Goal: Information Seeking & Learning: Learn about a topic

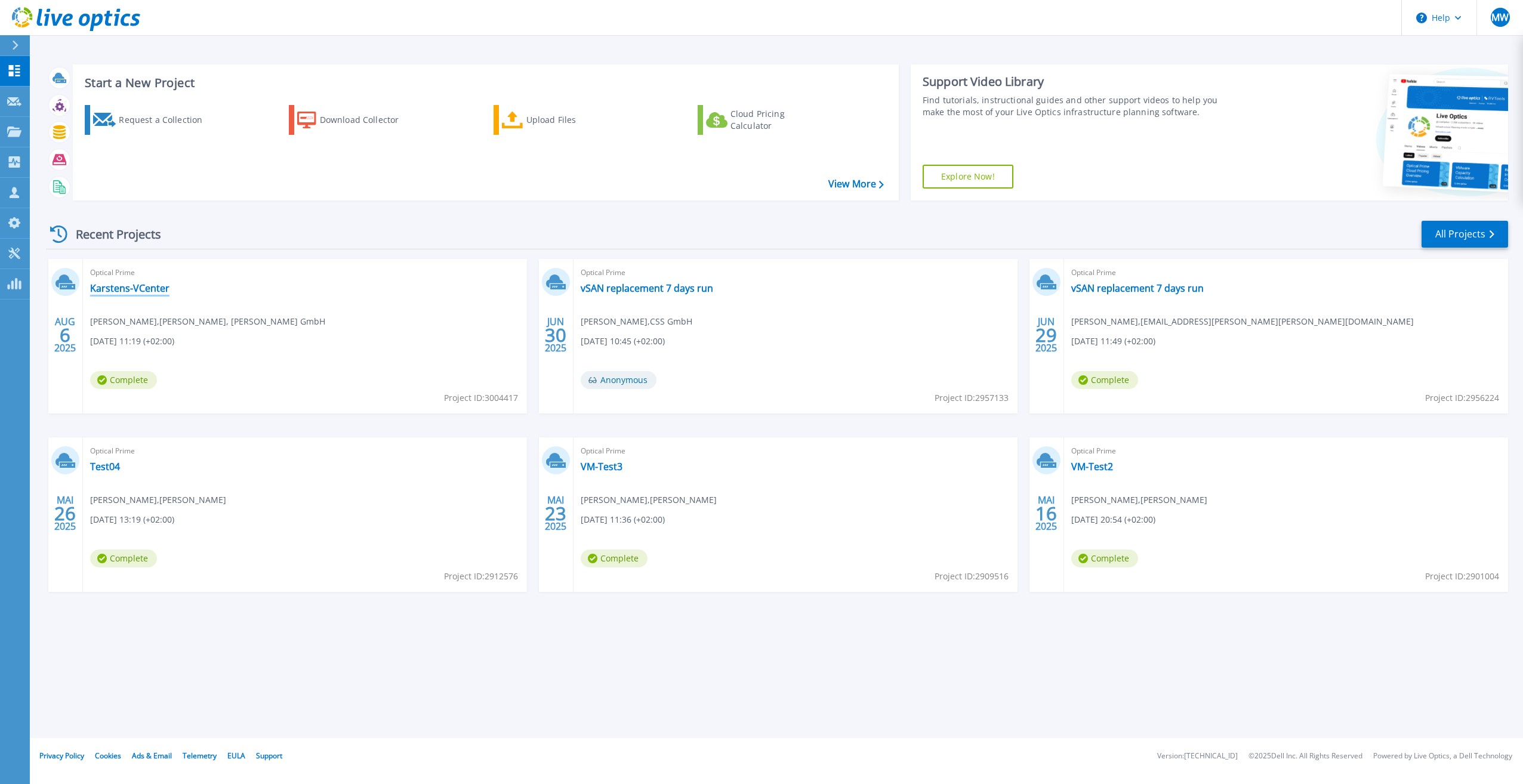
click at [131, 289] on link "Karstens-VCenter" at bounding box center [130, 288] width 80 height 12
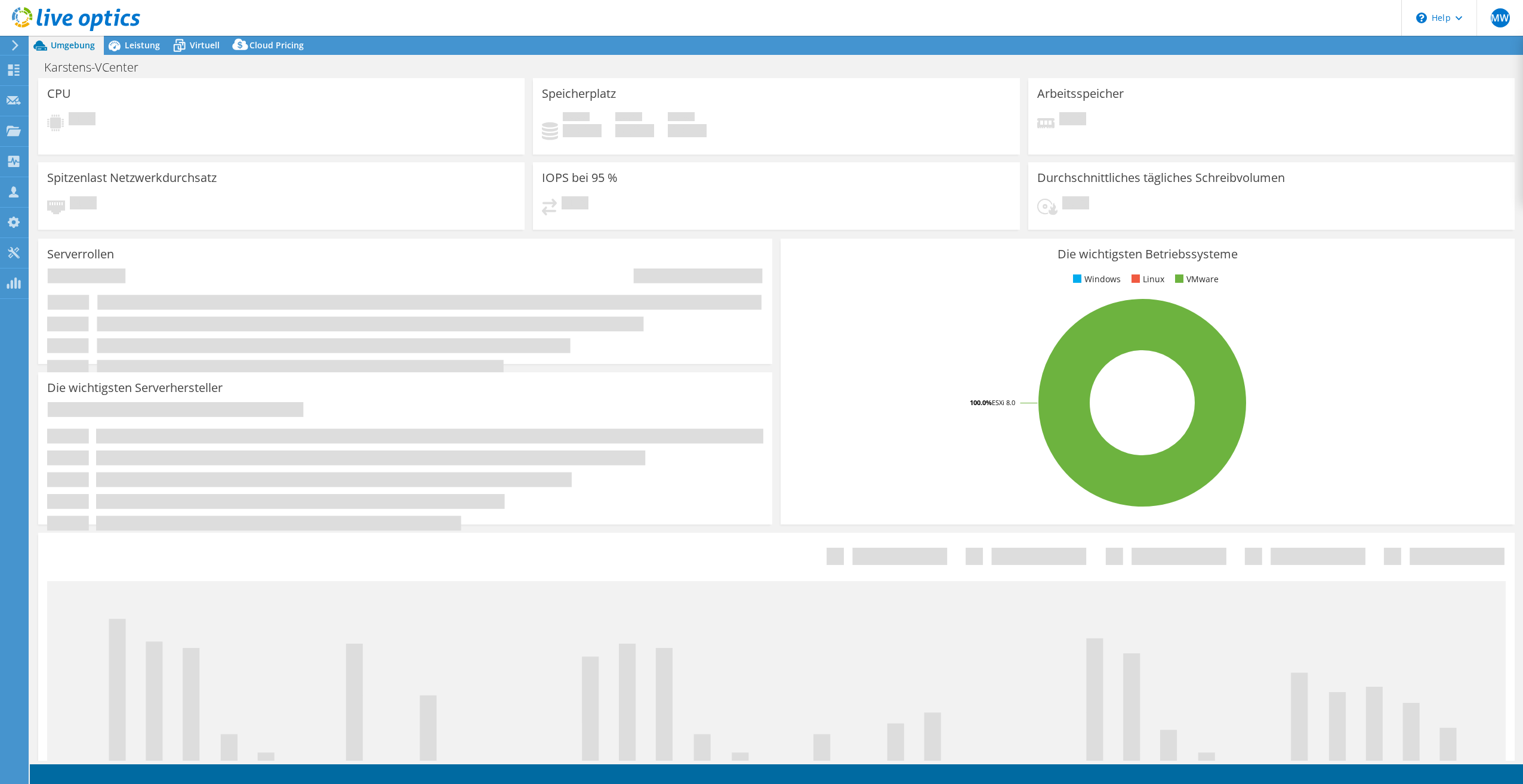
select select "USD"
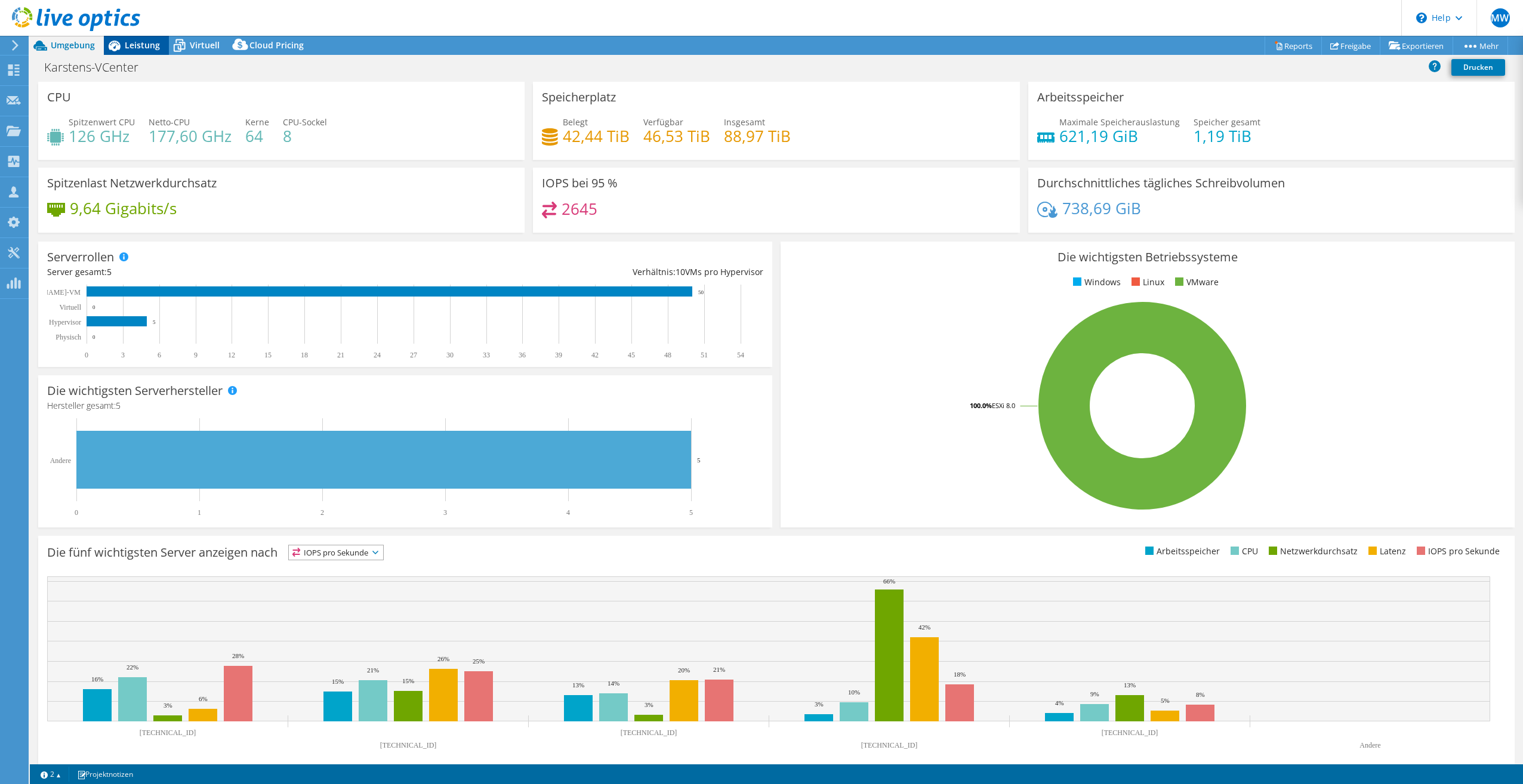
click at [140, 52] on div "Leistung" at bounding box center [136, 45] width 65 height 19
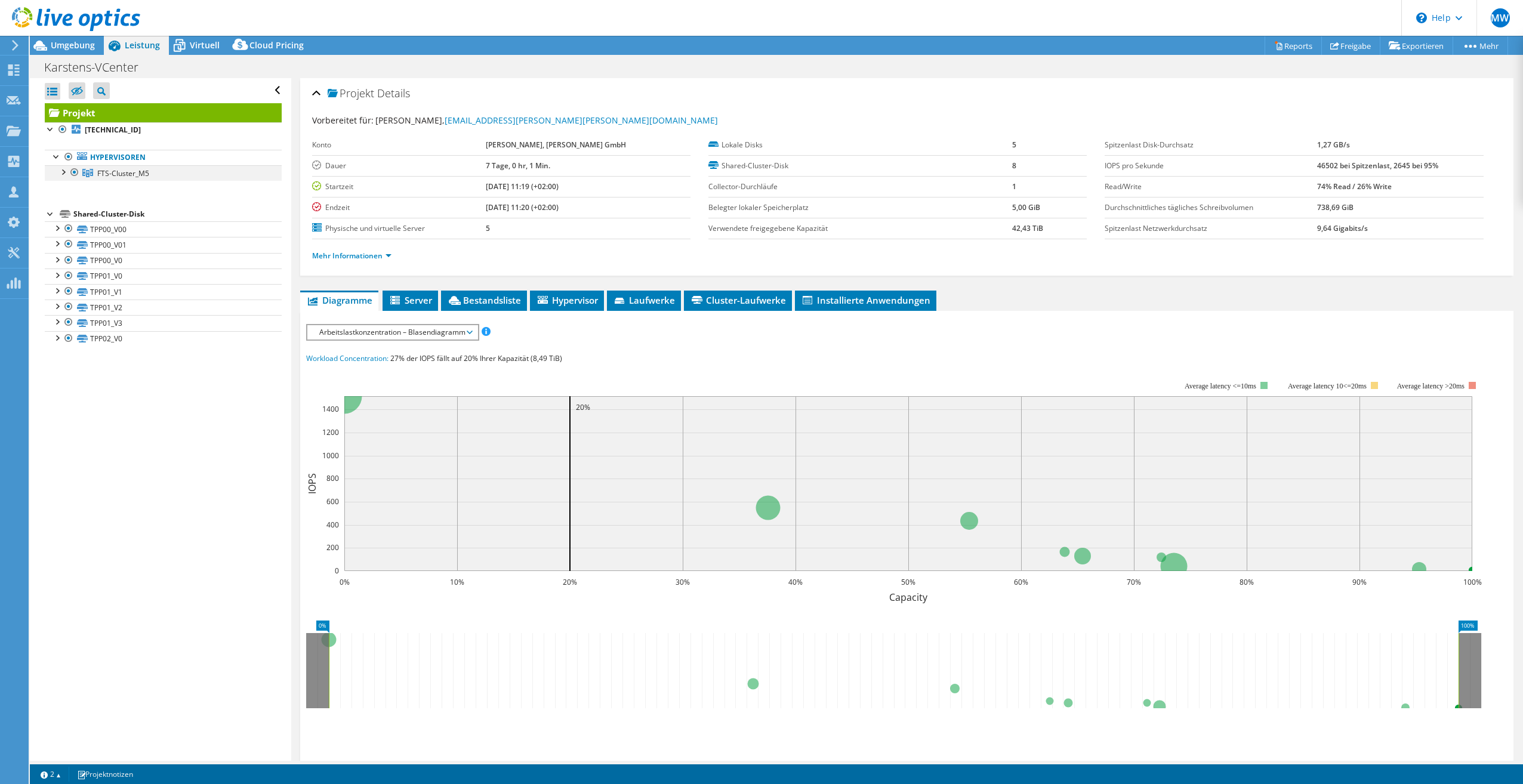
click at [61, 171] on div at bounding box center [63, 171] width 12 height 12
click at [80, 187] on div at bounding box center [81, 187] width 12 height 14
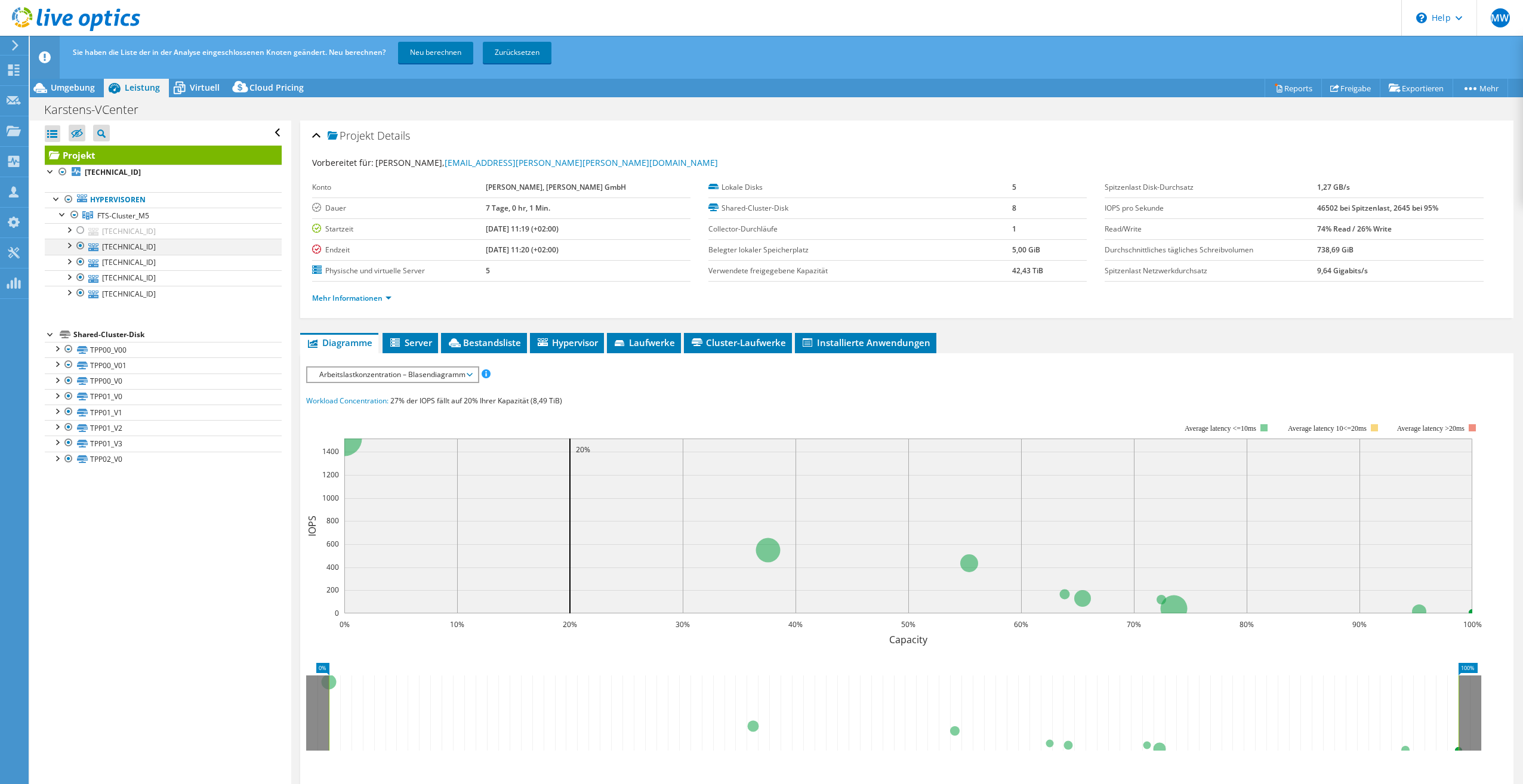
click at [81, 245] on div at bounding box center [81, 245] width 12 height 14
click at [401, 339] on li "Server" at bounding box center [410, 343] width 55 height 20
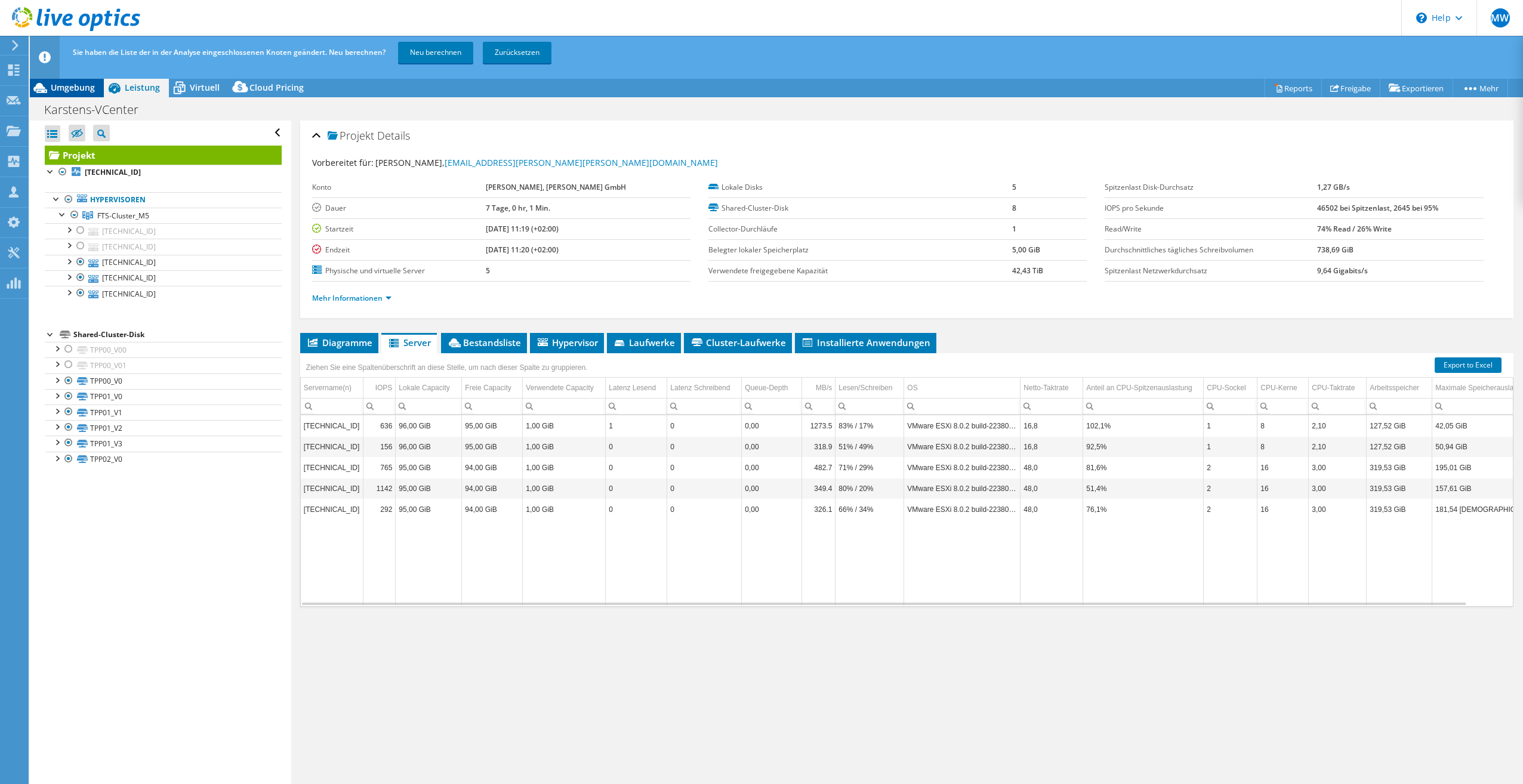
click at [58, 96] on div "Umgebung" at bounding box center [67, 88] width 74 height 19
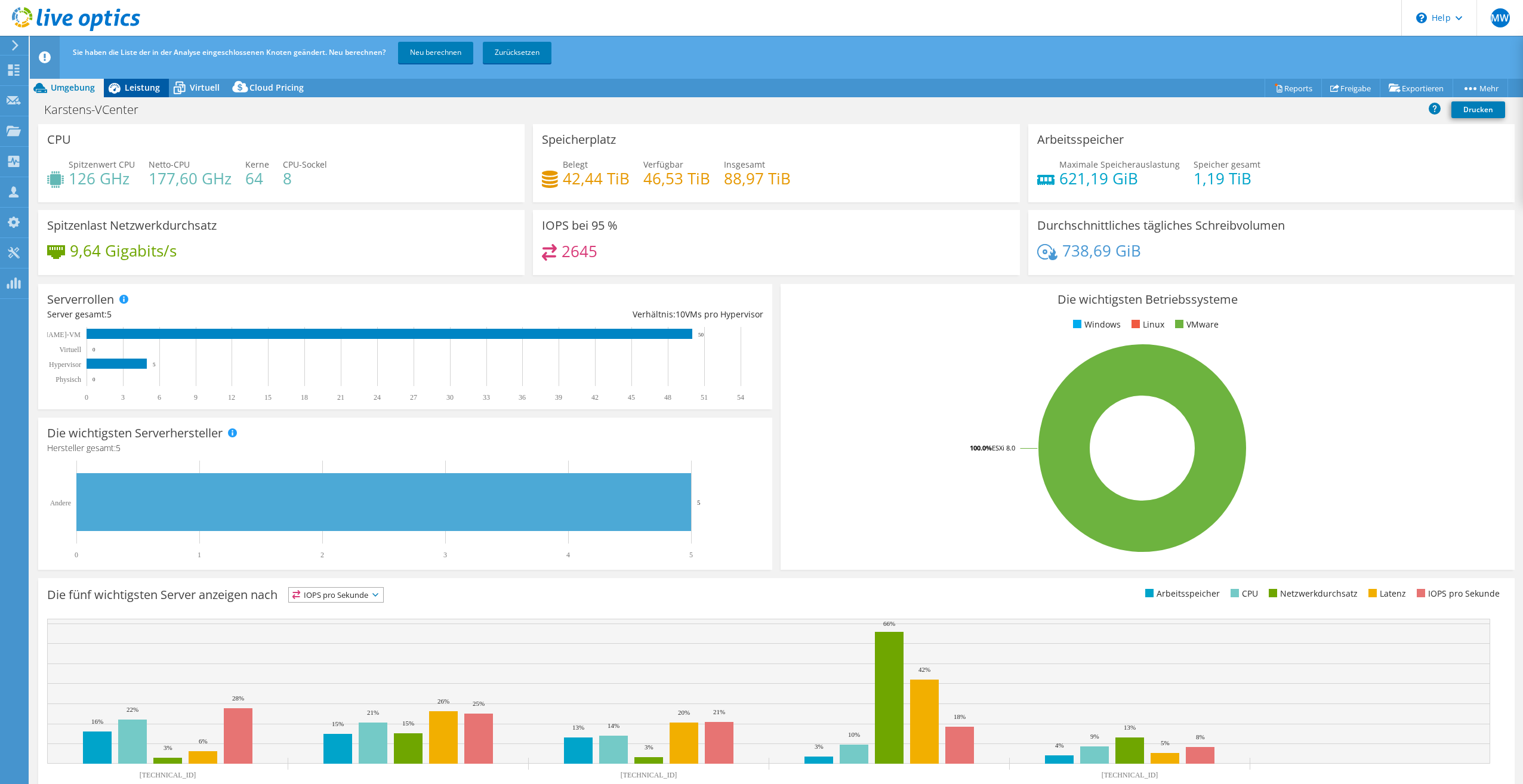
click at [137, 90] on span "Leistung" at bounding box center [142, 87] width 35 height 11
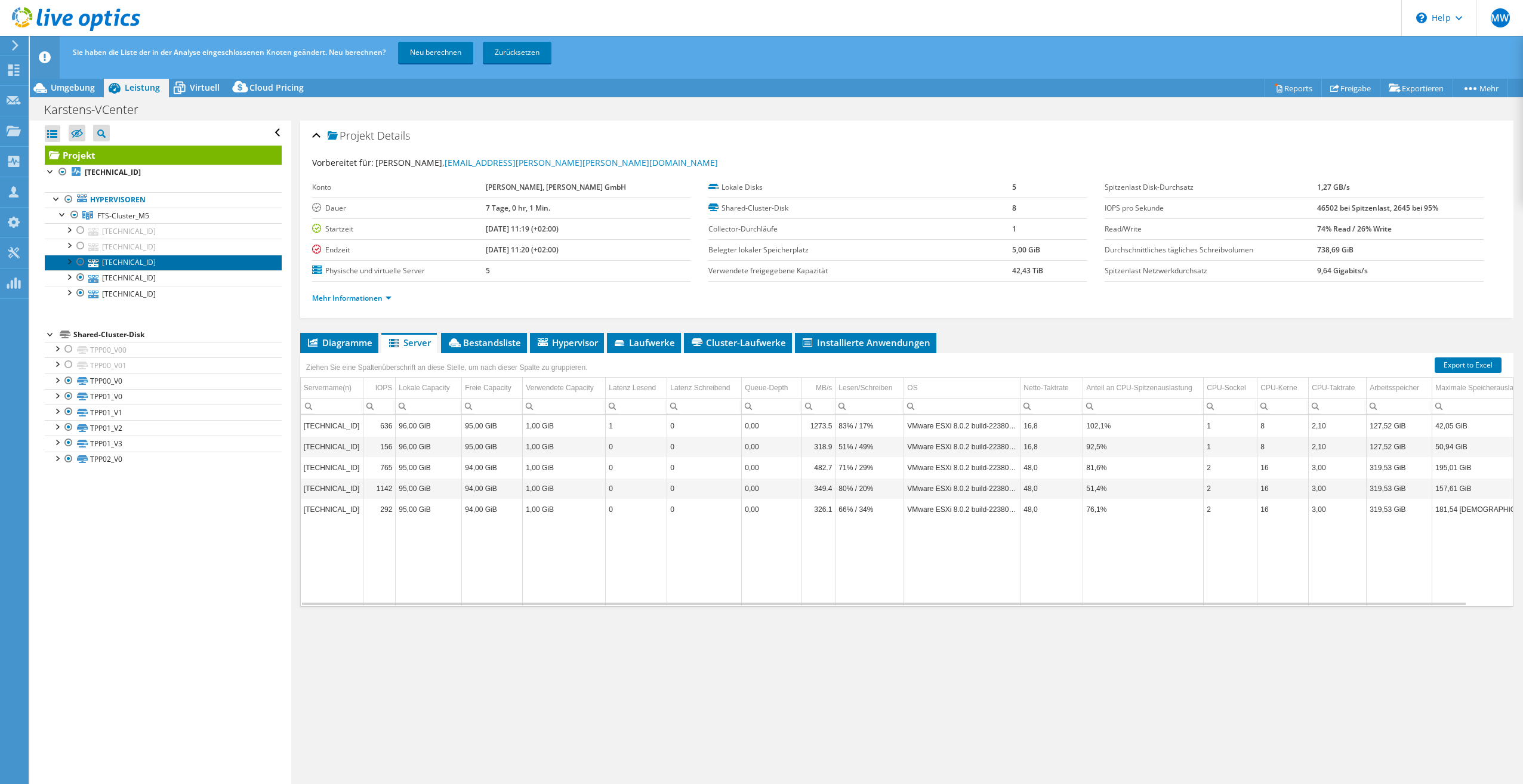
click at [140, 268] on link "[TECHNICAL_ID]" at bounding box center [163, 262] width 237 height 16
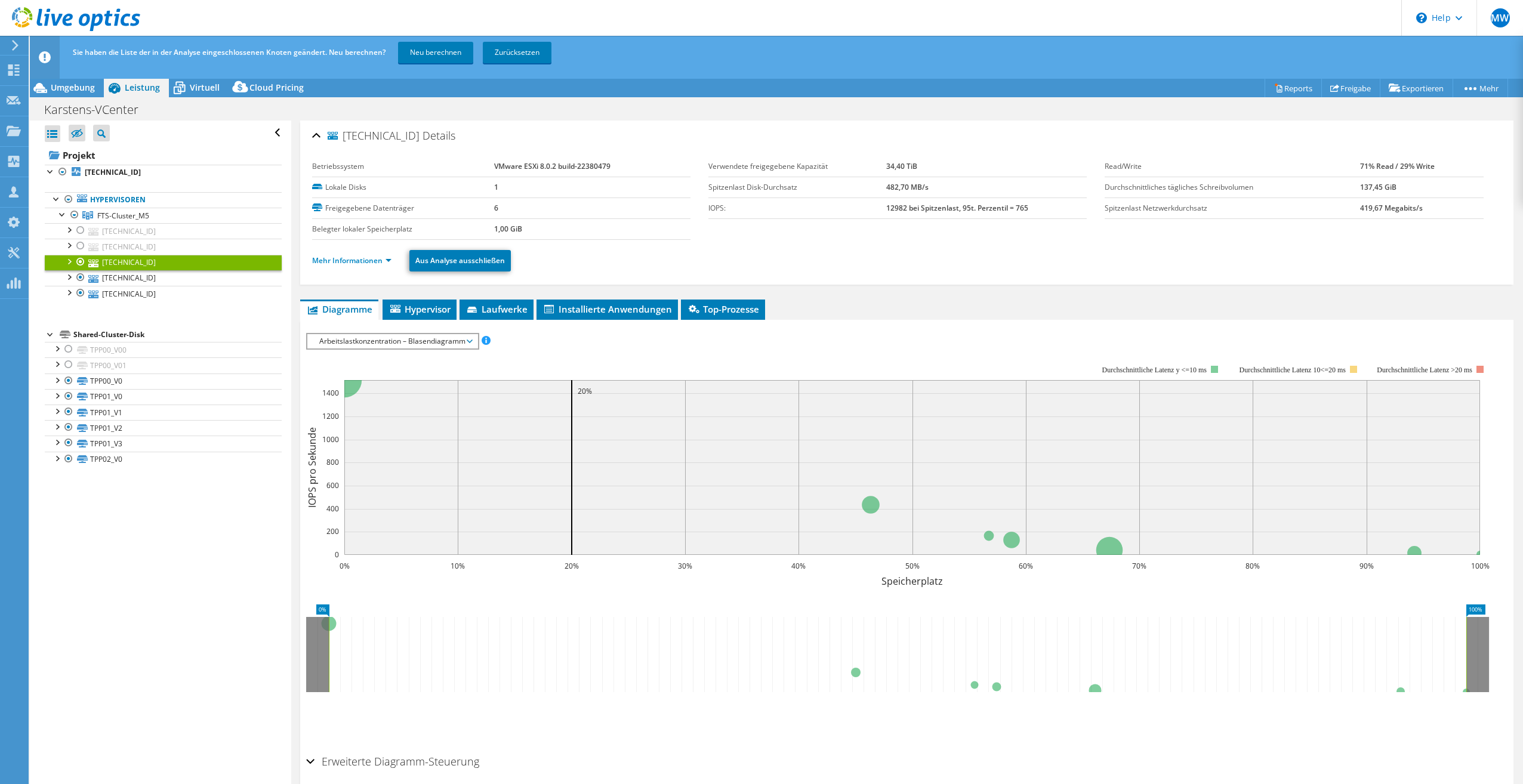
click at [343, 267] on ul "Mehr Informationen Aus Analyse ausschließen" at bounding box center [907, 259] width 1189 height 24
click at [343, 263] on link "Mehr Informationen" at bounding box center [352, 260] width 80 height 10
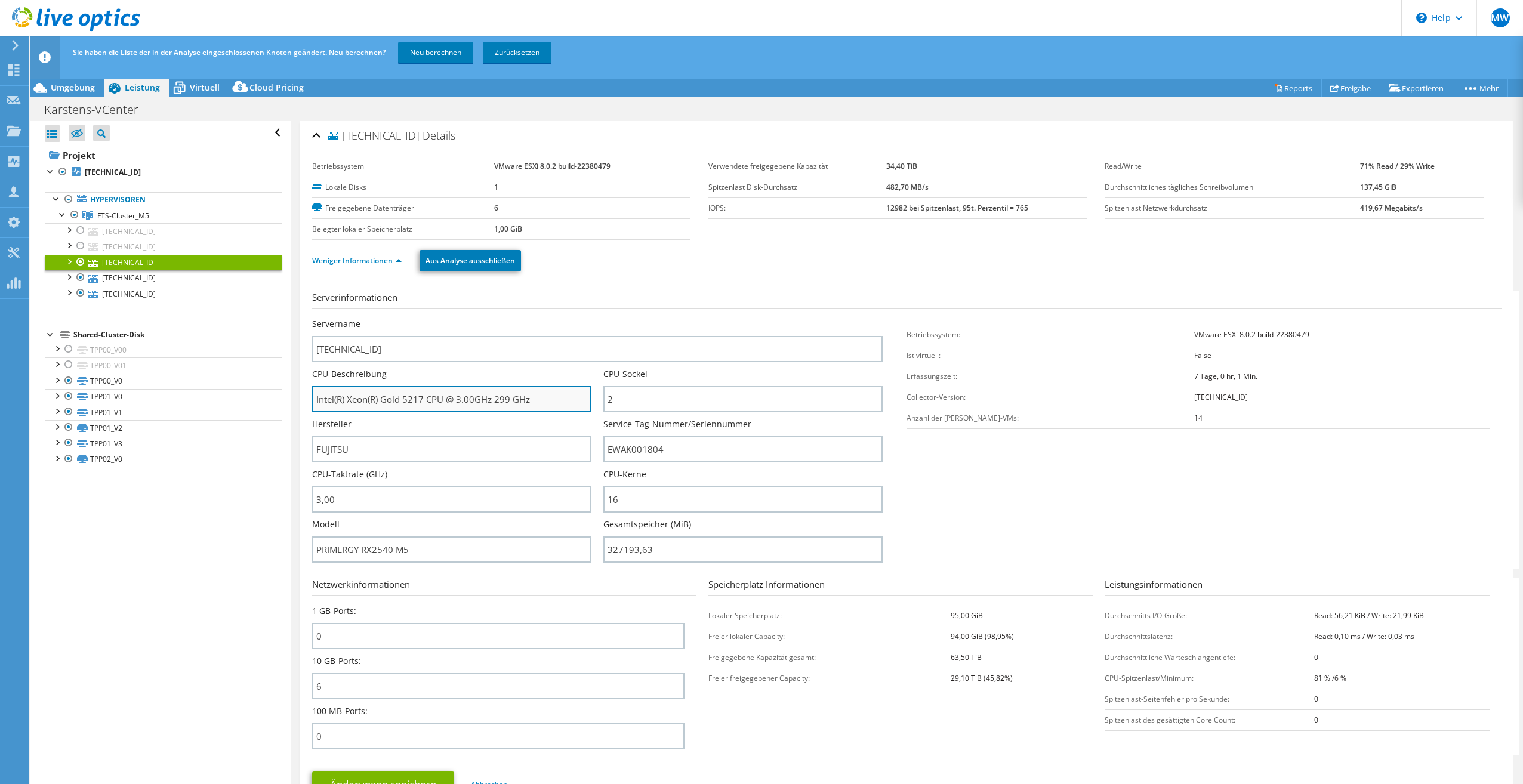
drag, startPoint x: 384, startPoint y: 401, endPoint x: 424, endPoint y: 407, distance: 40.4
click at [424, 407] on input "Intel(R) Xeon(R) Gold 5217 CPU @ 3.00GHz 299 GHz" at bounding box center [452, 398] width 279 height 26
click at [650, 300] on h3 "Serverinformationen" at bounding box center [907, 299] width 1189 height 18
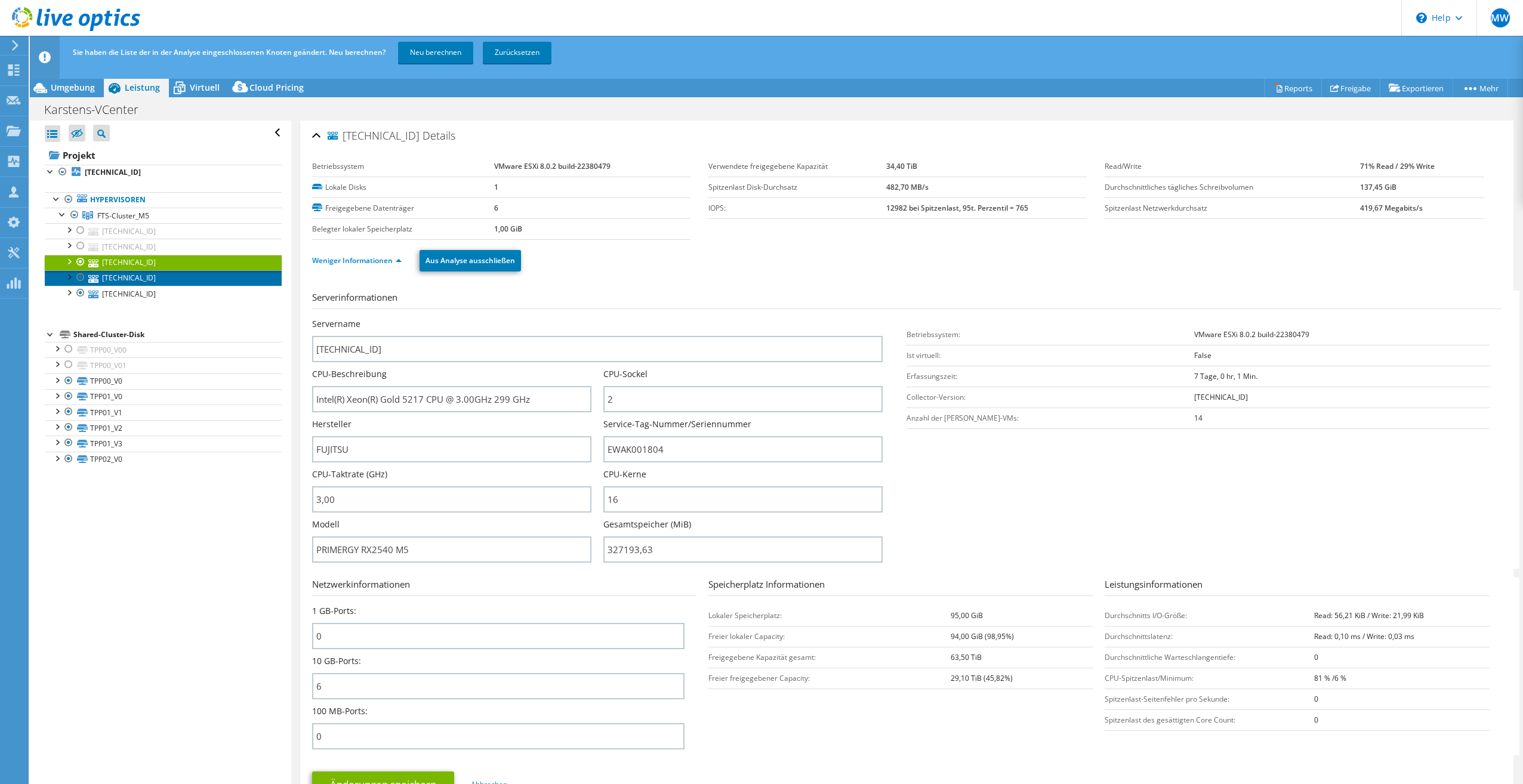
click at [132, 278] on link "[TECHNICAL_ID]" at bounding box center [163, 278] width 237 height 16
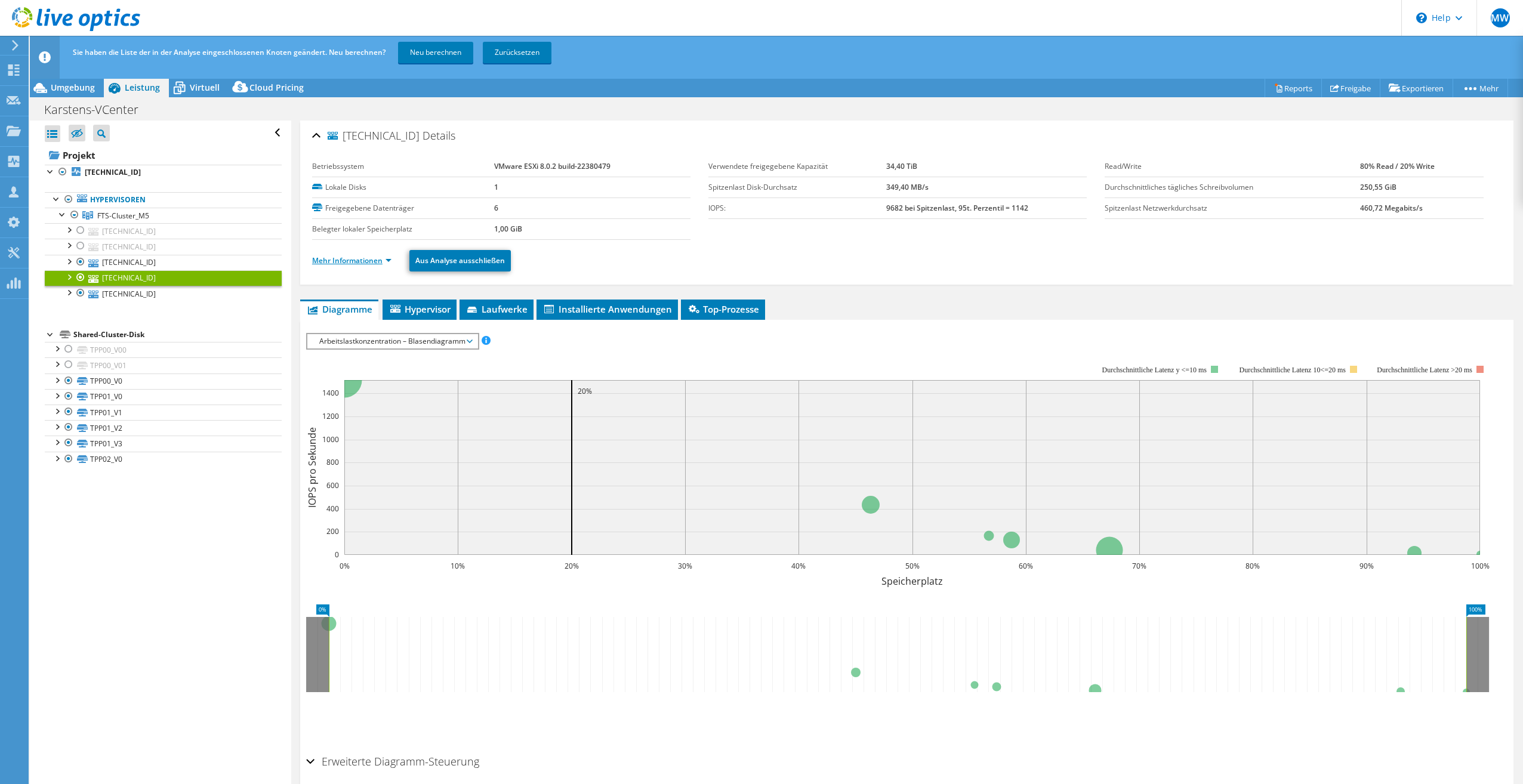
click at [361, 261] on link "Mehr Informationen" at bounding box center [352, 260] width 80 height 10
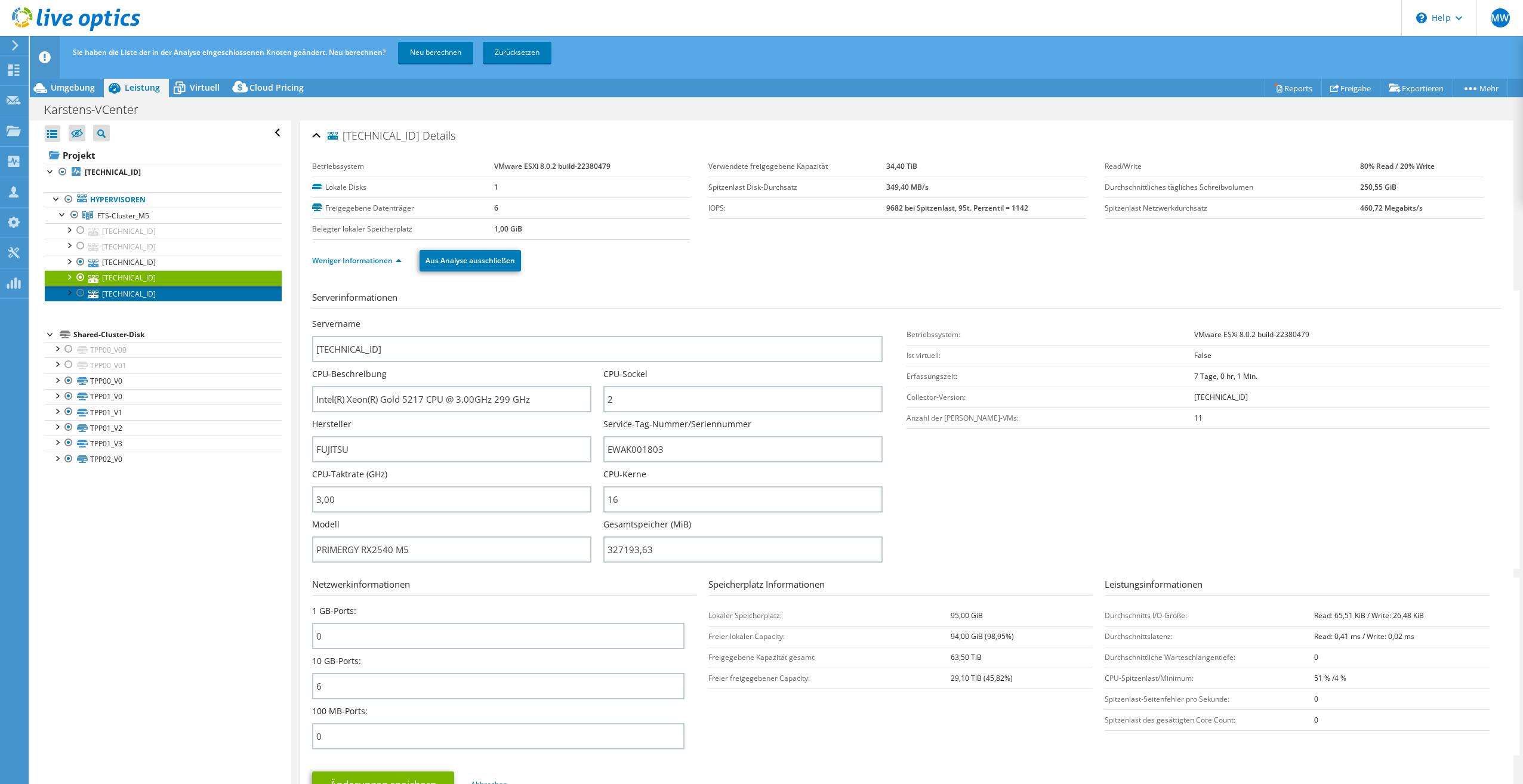
click at [124, 297] on link "[TECHNICAL_ID]" at bounding box center [163, 293] width 237 height 16
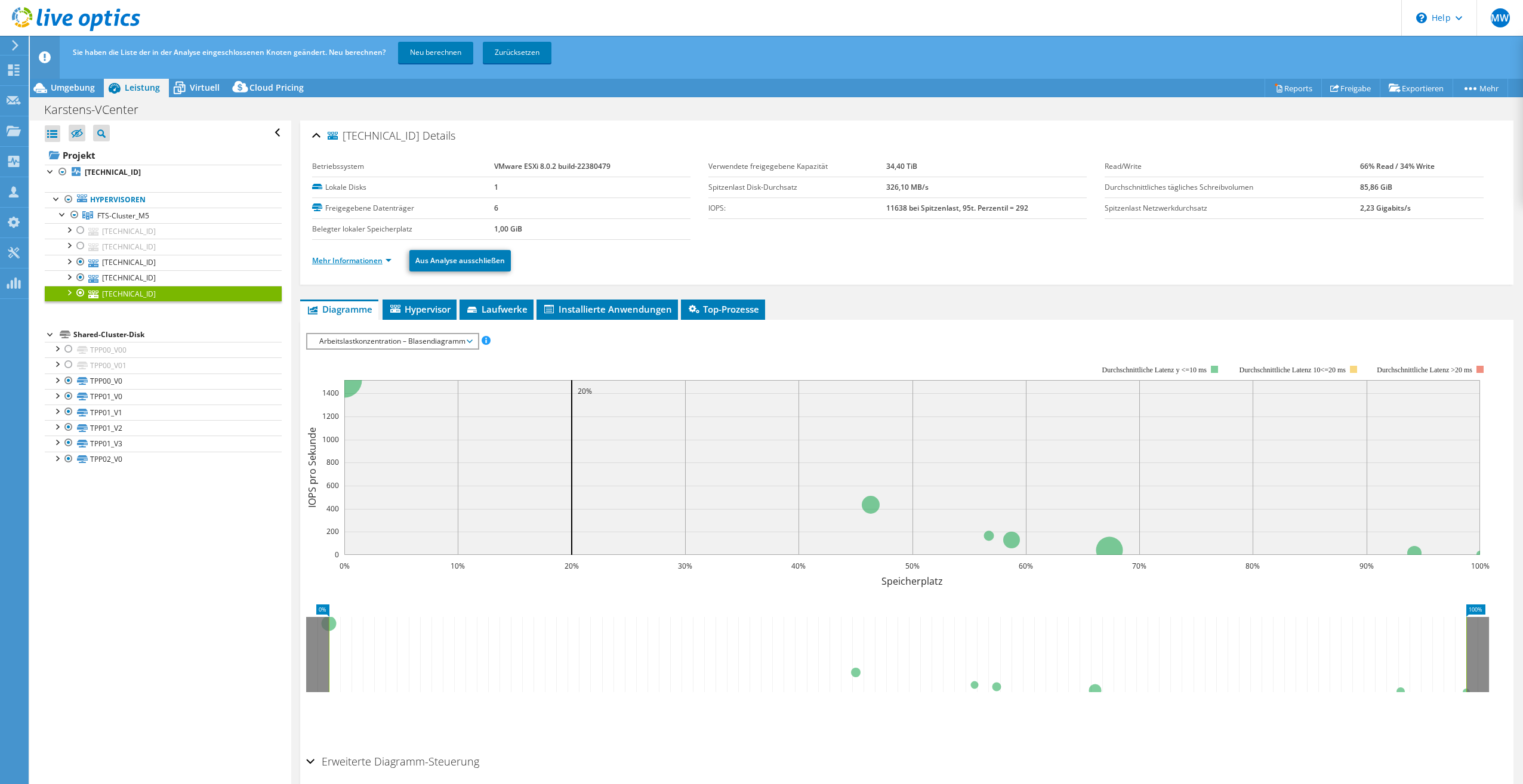
click at [340, 262] on link "Mehr Informationen" at bounding box center [352, 260] width 80 height 10
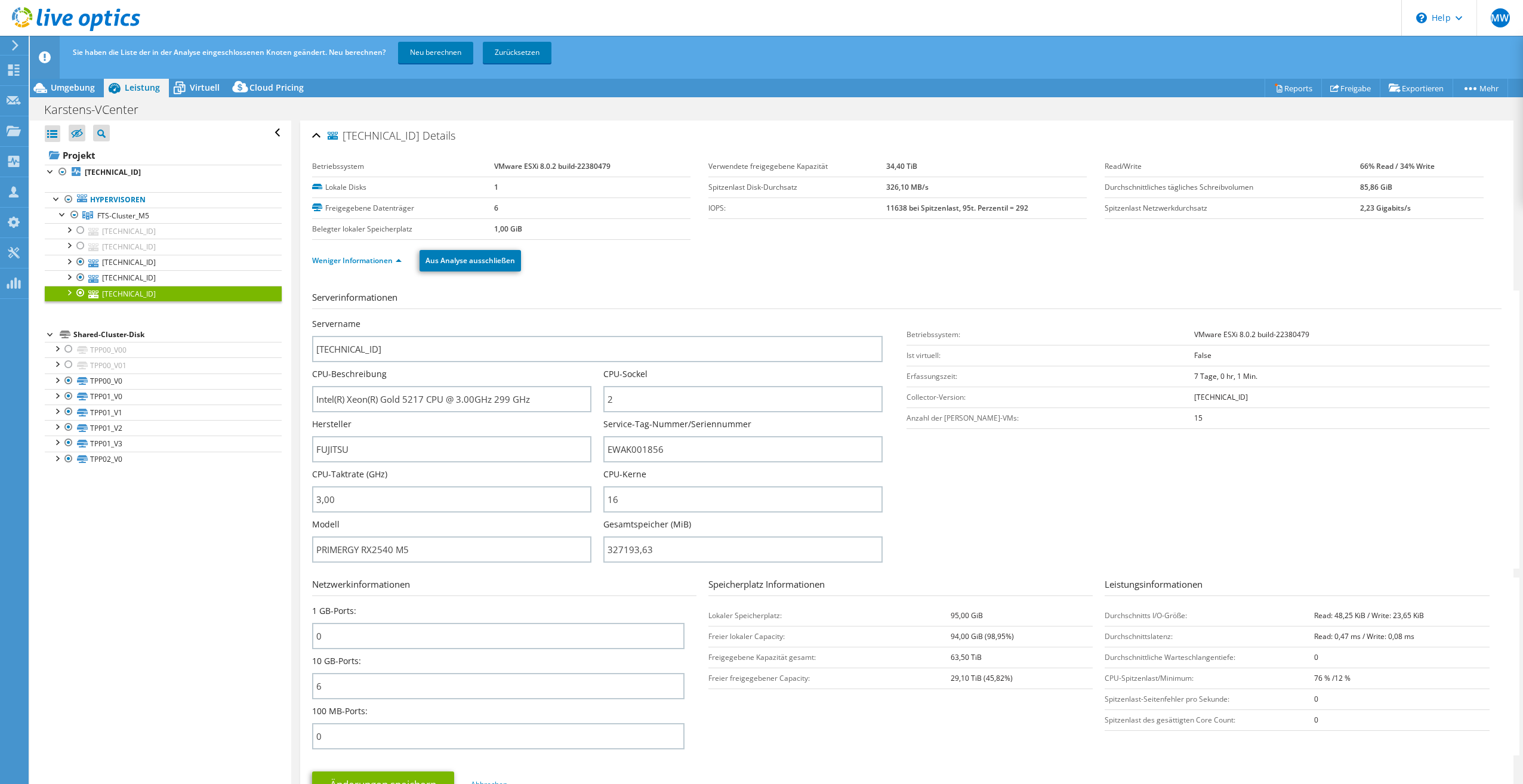
click at [842, 280] on div "Weniger Informationen Aus Analyse ausschließen" at bounding box center [907, 261] width 1189 height 42
click at [593, 289] on div "Serverinformationen Servername [TECHNICAL_ID] CPU-Beschreibung Intel(R) Xeon(R)…" at bounding box center [907, 552] width 1189 height 541
click at [370, 257] on link "Weniger Informationen" at bounding box center [357, 260] width 90 height 10
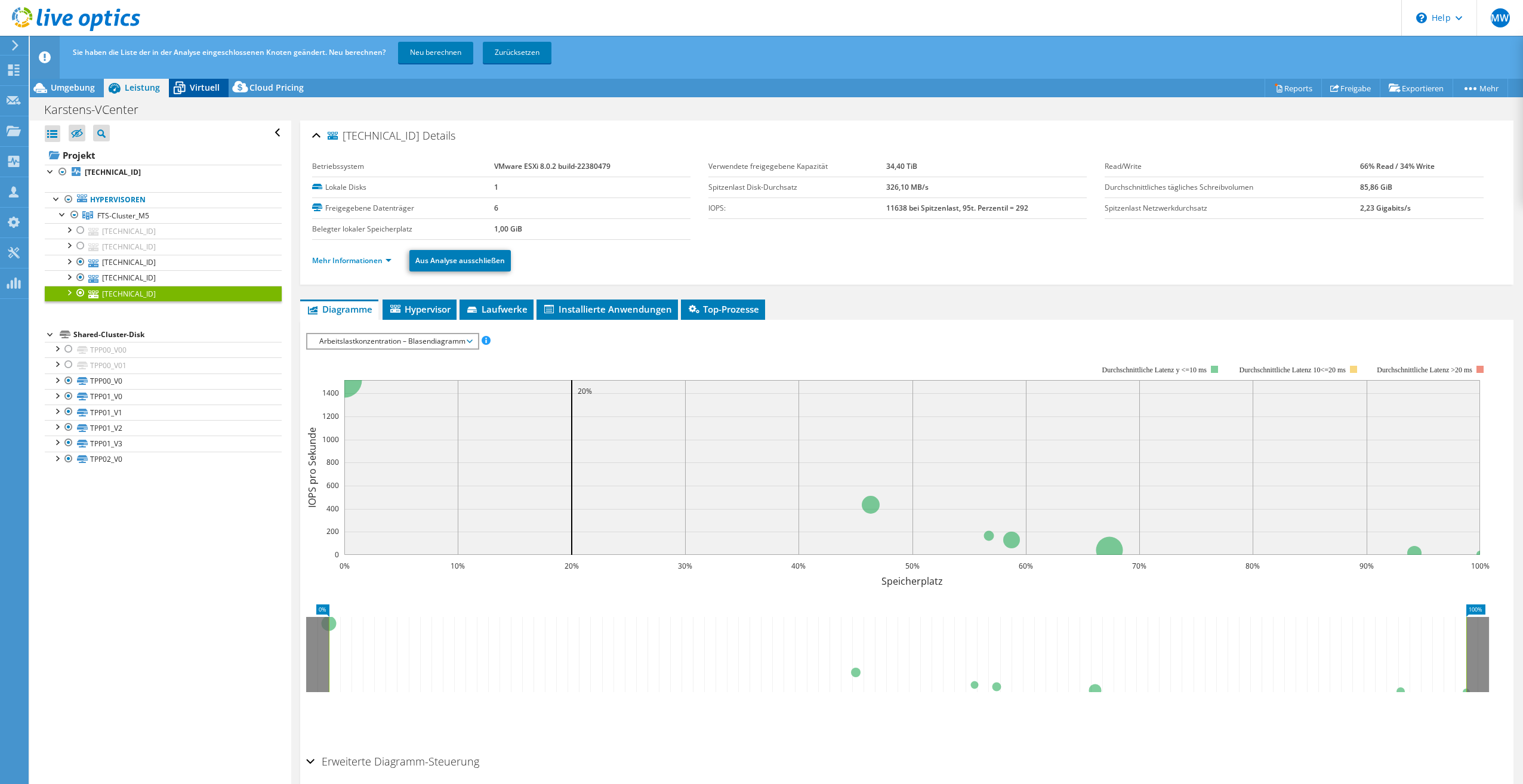
click at [202, 80] on div "Virtuell" at bounding box center [198, 88] width 59 height 19
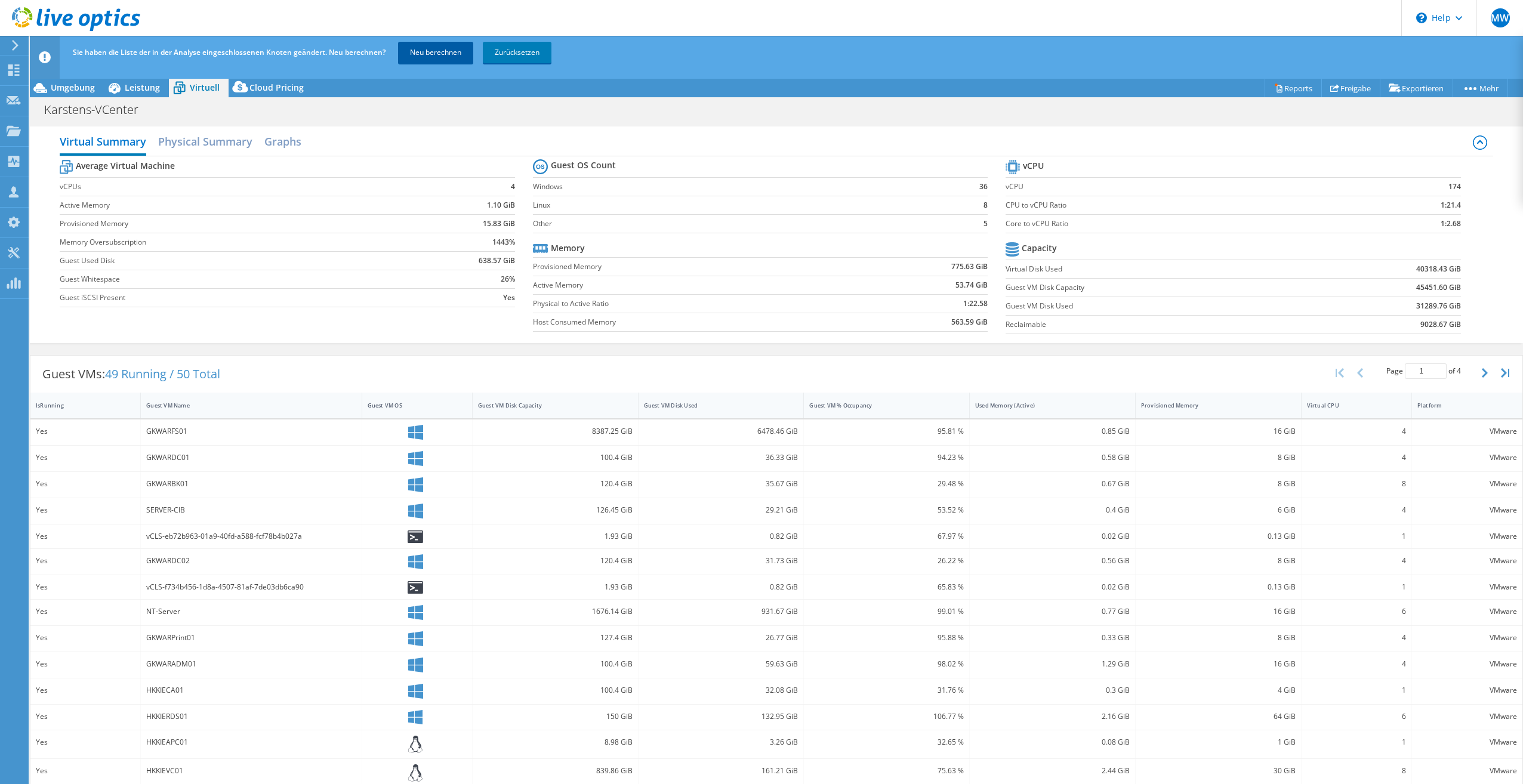
click at [432, 44] on link "Neu berechnen" at bounding box center [435, 53] width 75 height 22
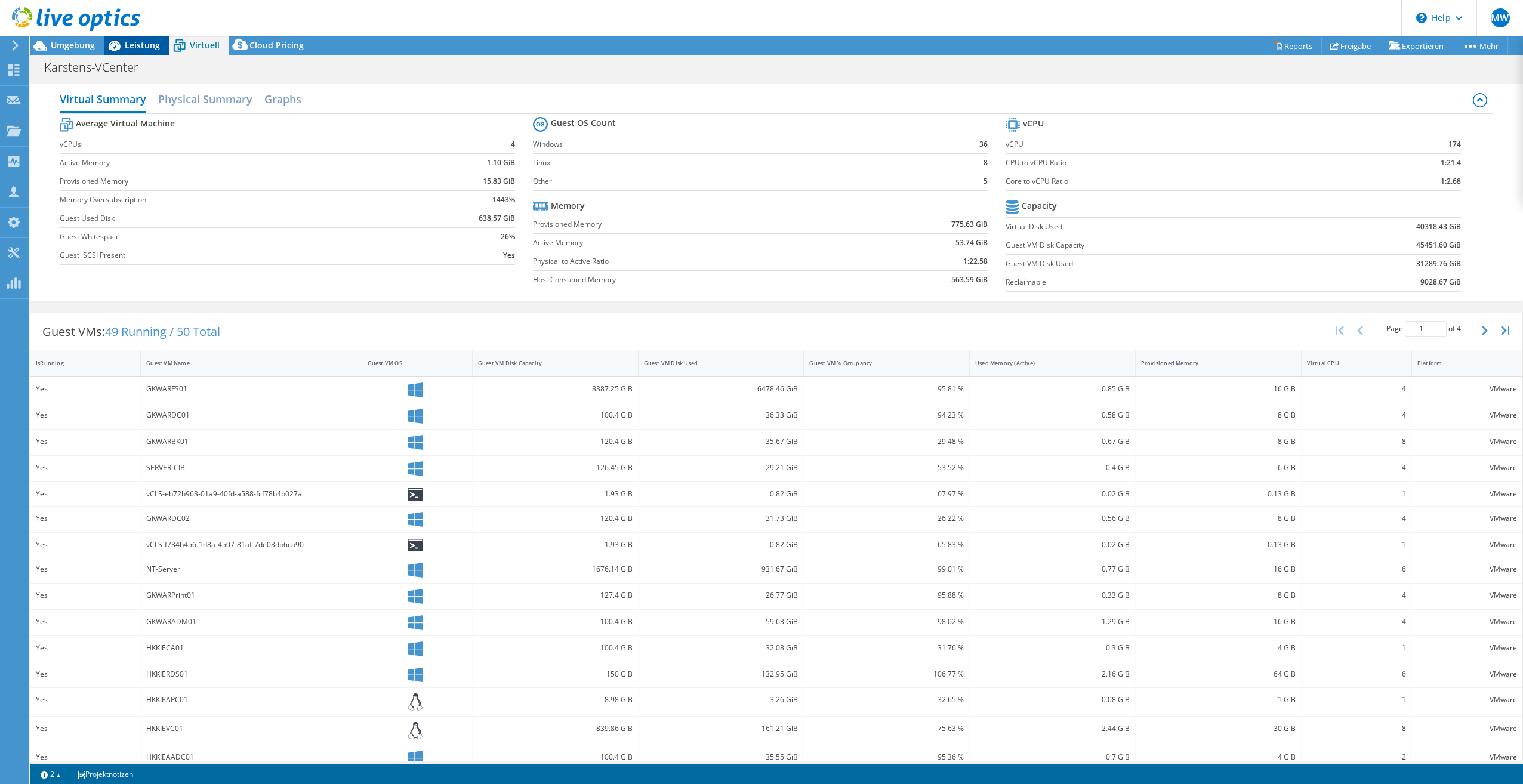
click at [150, 50] on span "Leistung" at bounding box center [142, 44] width 35 height 11
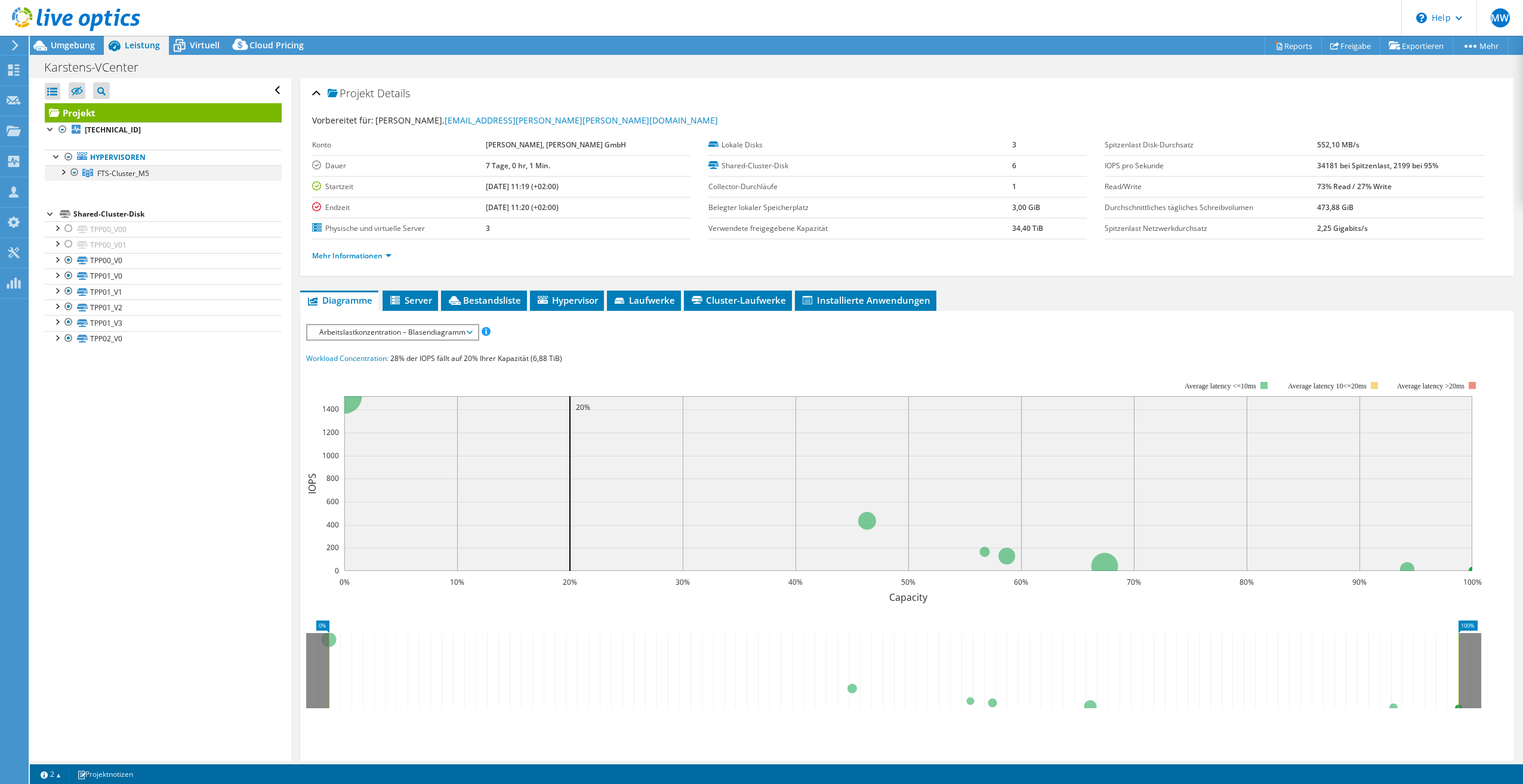
click at [62, 173] on div at bounding box center [63, 171] width 12 height 12
click at [63, 44] on span "Umgebung" at bounding box center [72, 44] width 44 height 11
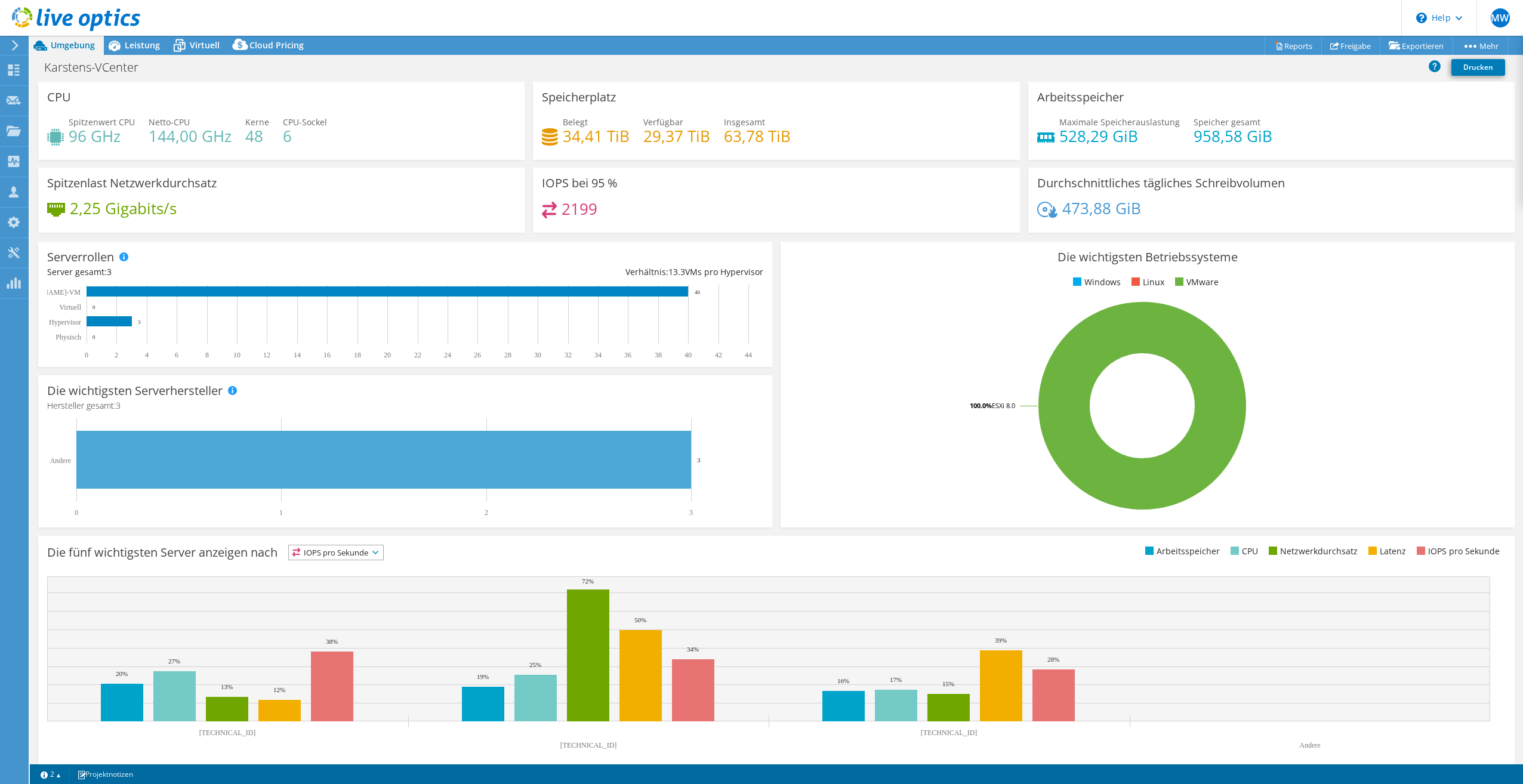
click at [769, 305] on div "Serverrollen Physische Server repräsentieren Bare-Metal-Server, die Ziel des Co…" at bounding box center [405, 304] width 743 height 133
click at [154, 47] on span "Leistung" at bounding box center [142, 44] width 35 height 11
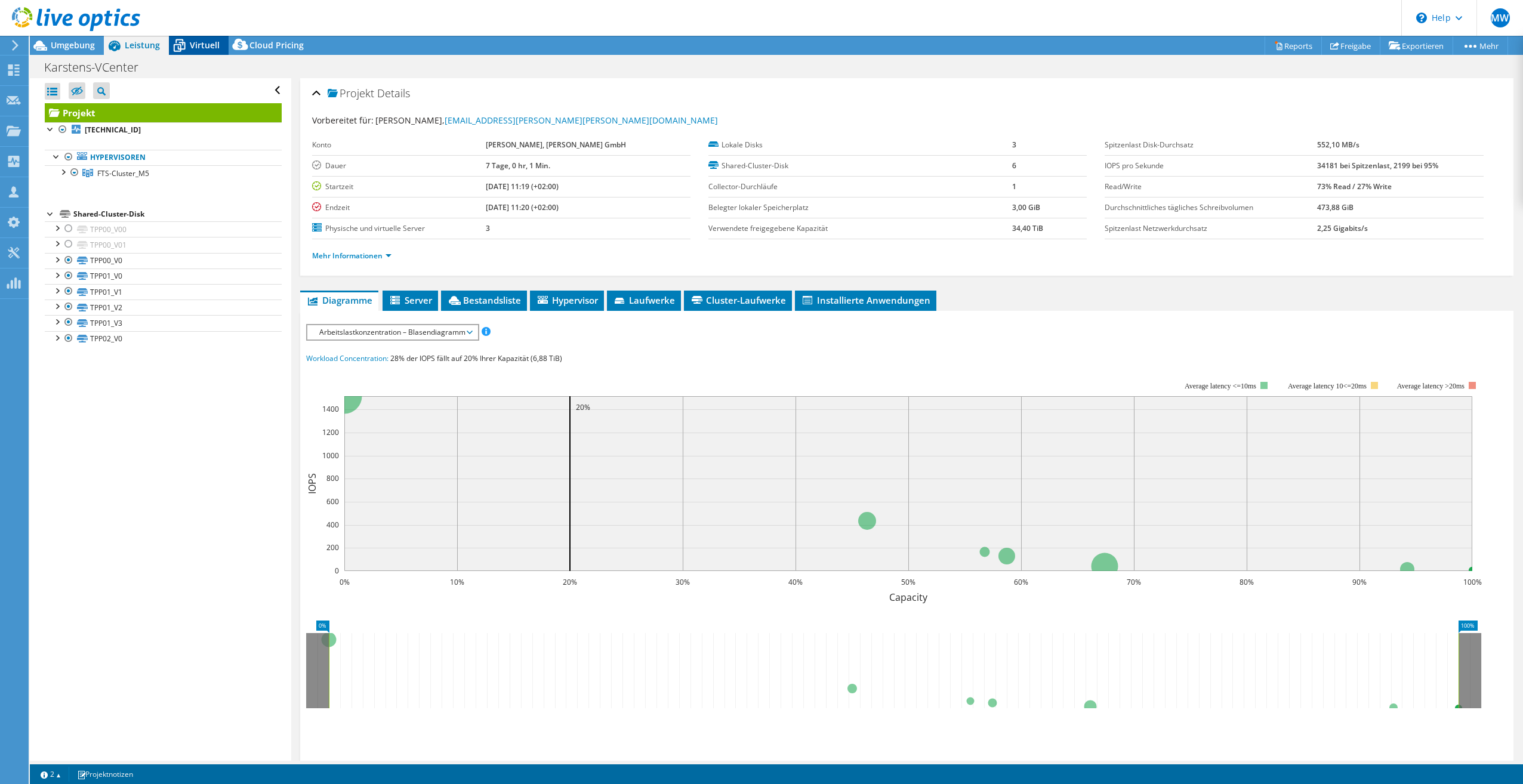
click at [203, 51] on div "Virtuell" at bounding box center [198, 45] width 59 height 19
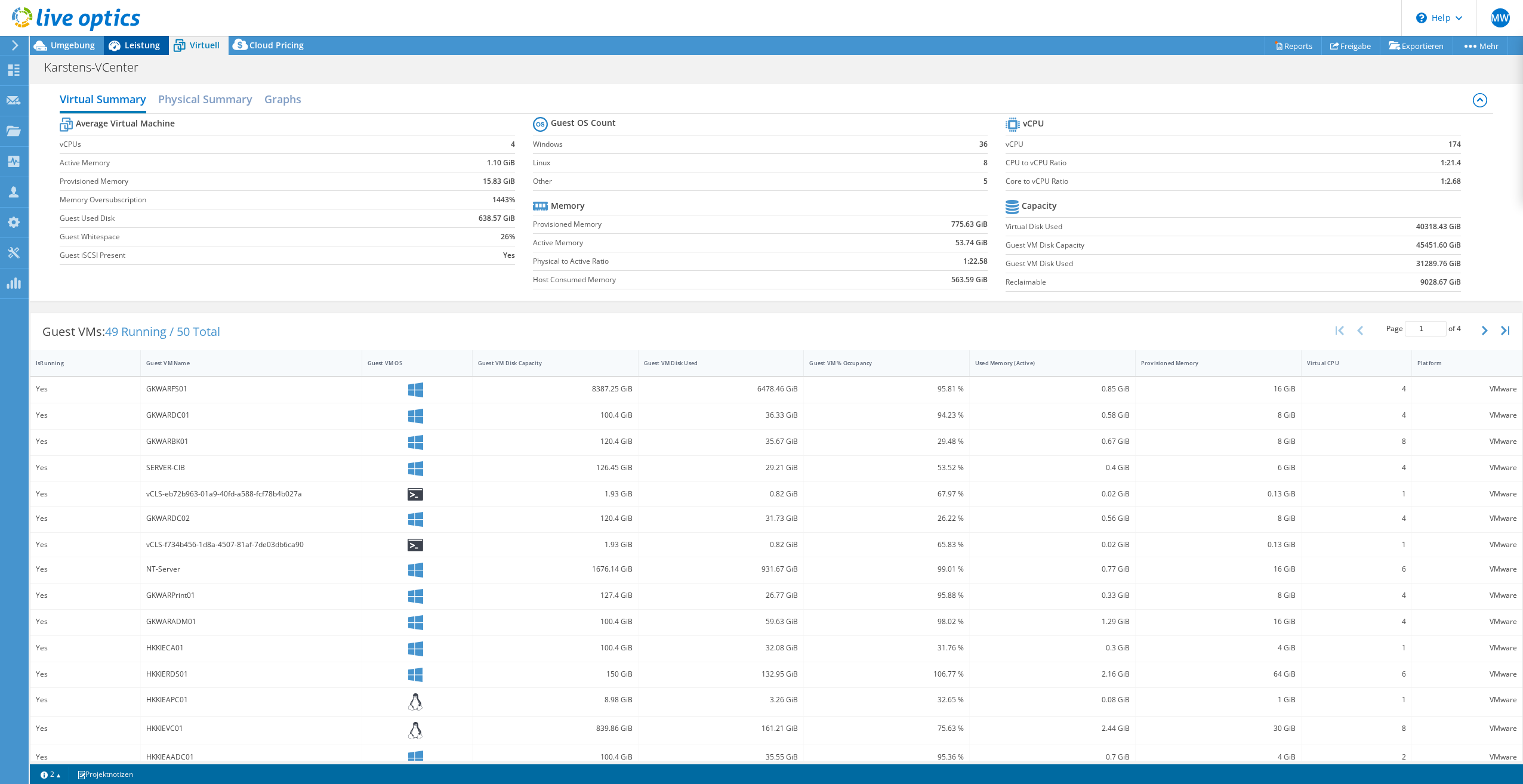
click at [142, 50] on span "Leistung" at bounding box center [142, 44] width 35 height 11
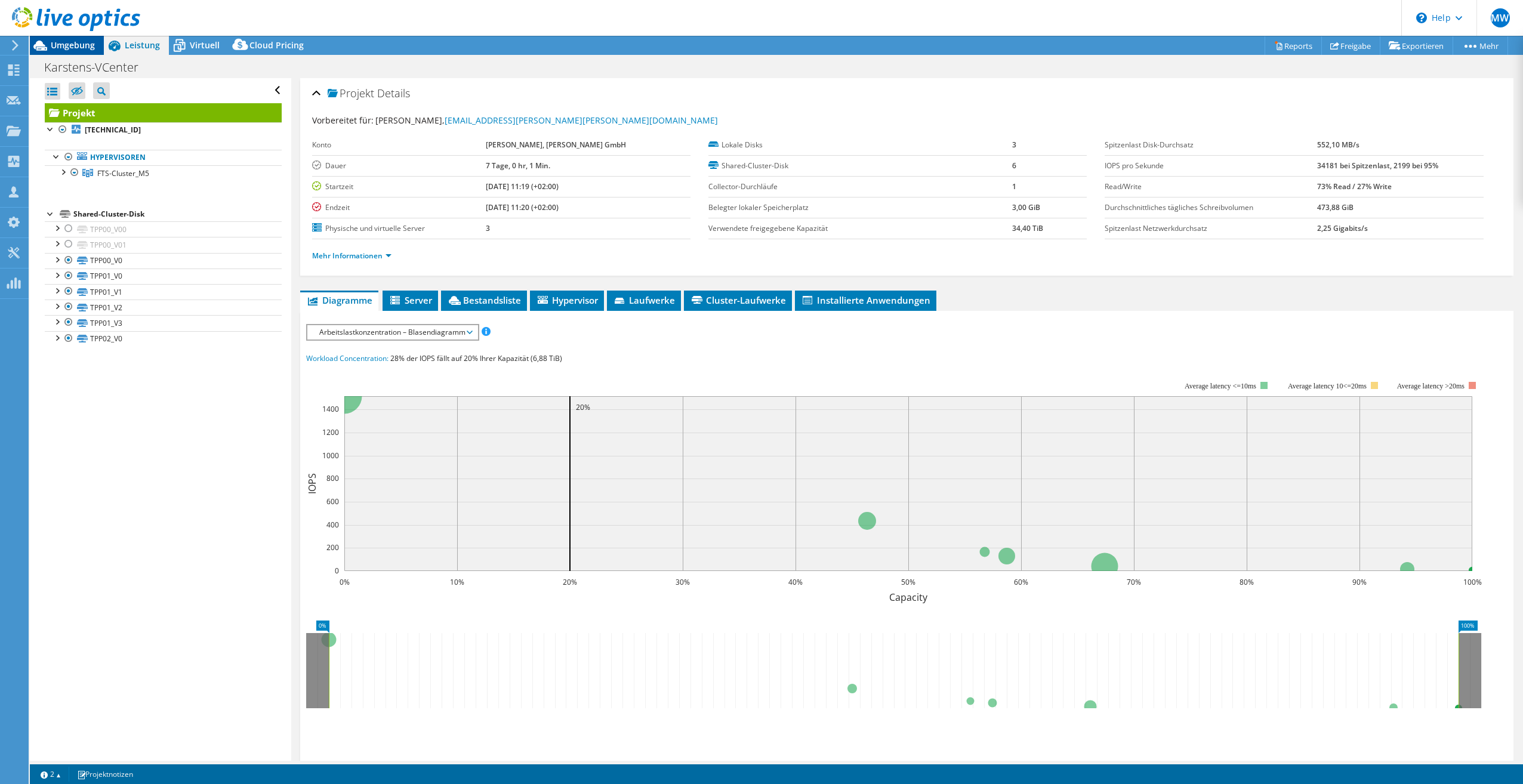
click at [69, 53] on div "Umgebung" at bounding box center [67, 45] width 74 height 19
